Goal: Find specific page/section: Find specific page/section

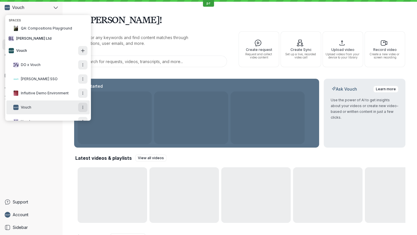
click at [50, 176] on div "Search Home Requests Library Playlists Recruiter Analytics" at bounding box center [31, 113] width 58 height 168
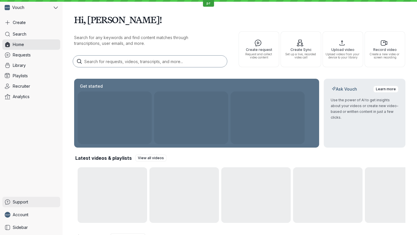
click at [17, 203] on span "Support" at bounding box center [20, 202] width 15 height 6
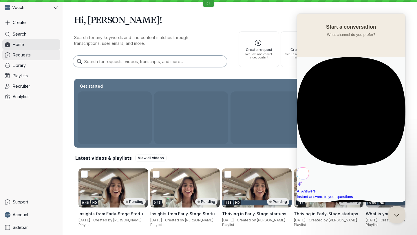
click at [29, 56] on span "Requests" at bounding box center [22, 55] width 18 height 6
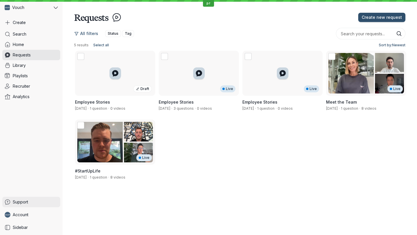
click at [16, 205] on span "Support" at bounding box center [20, 202] width 15 height 6
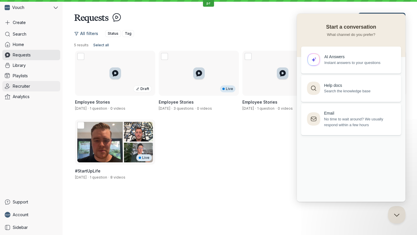
click at [26, 87] on span "Recruiter" at bounding box center [21, 86] width 17 height 6
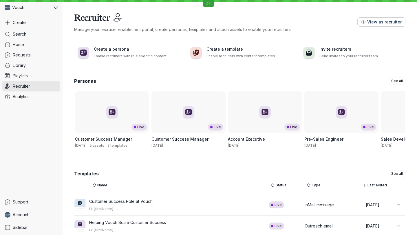
click at [395, 22] on span "View as recruiter" at bounding box center [385, 22] width 34 height 6
